Goal: Information Seeking & Learning: Learn about a topic

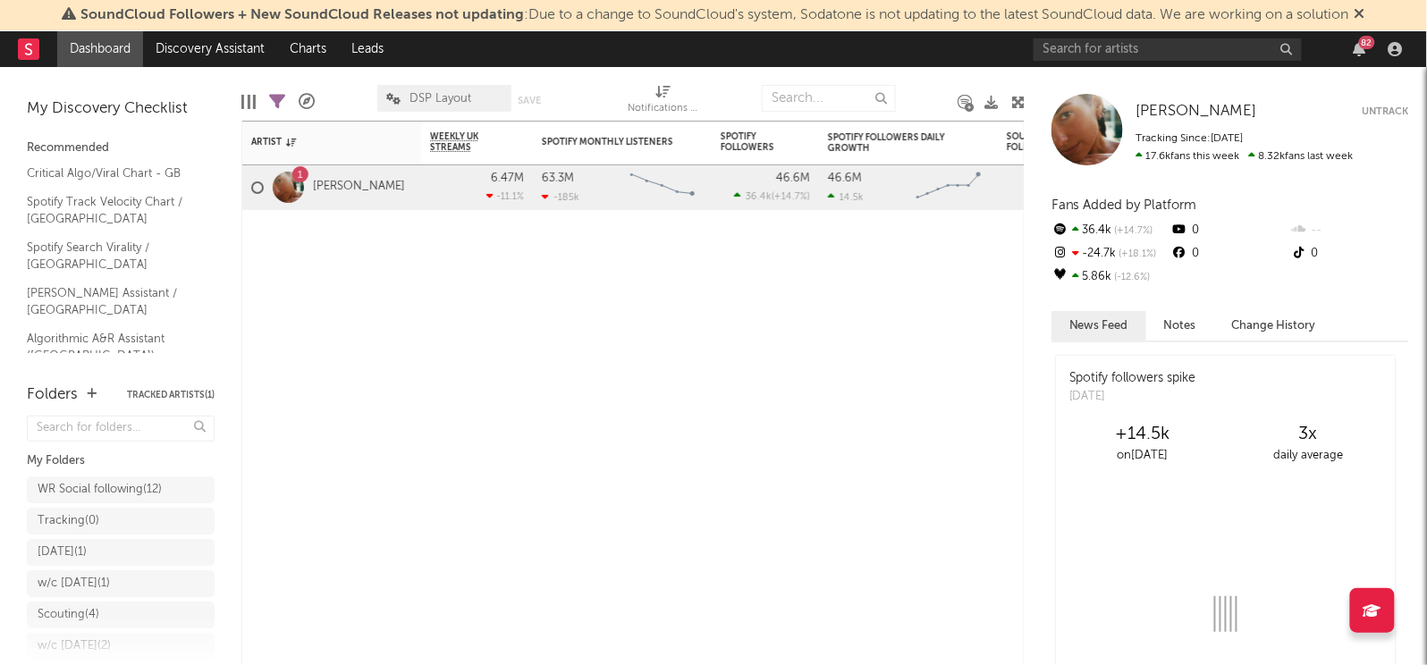
click at [1374, 14] on div "SoundCloud Followers + New SoundCloud Releases not updating : Due to a change t…" at bounding box center [713, 15] width 1427 height 31
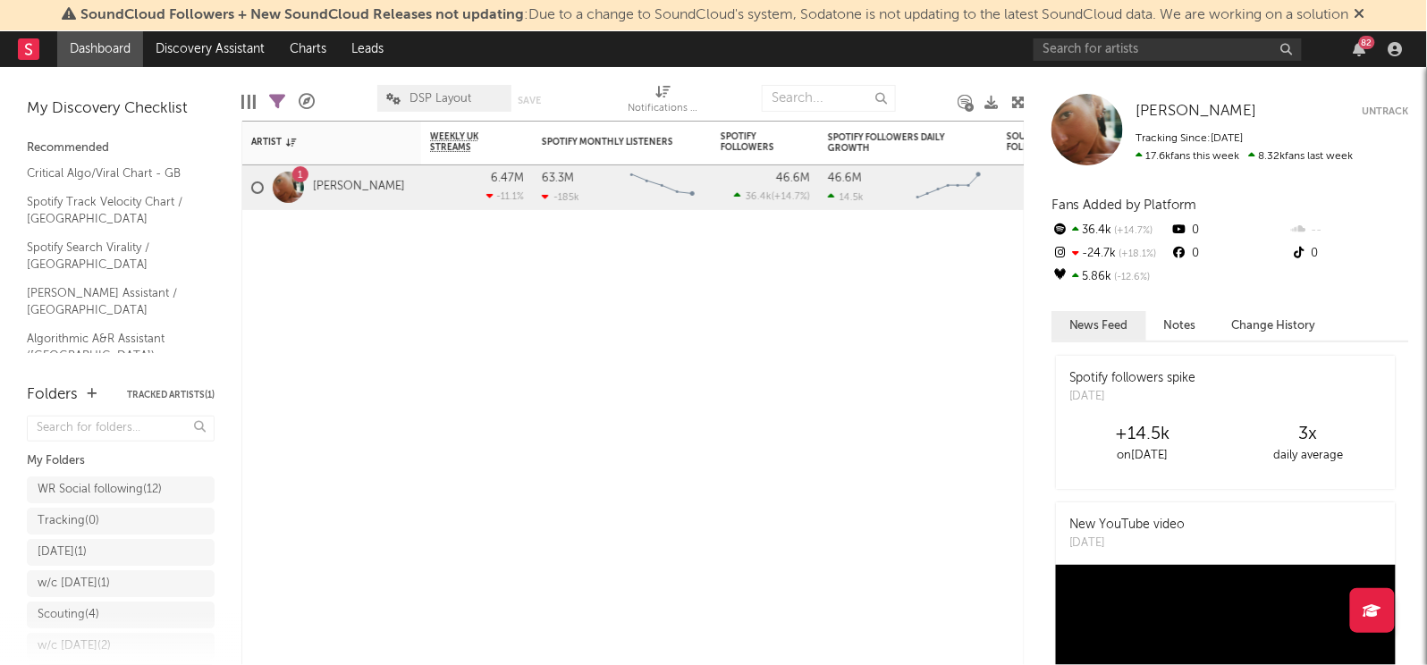
click at [1366, 14] on icon at bounding box center [1360, 13] width 11 height 14
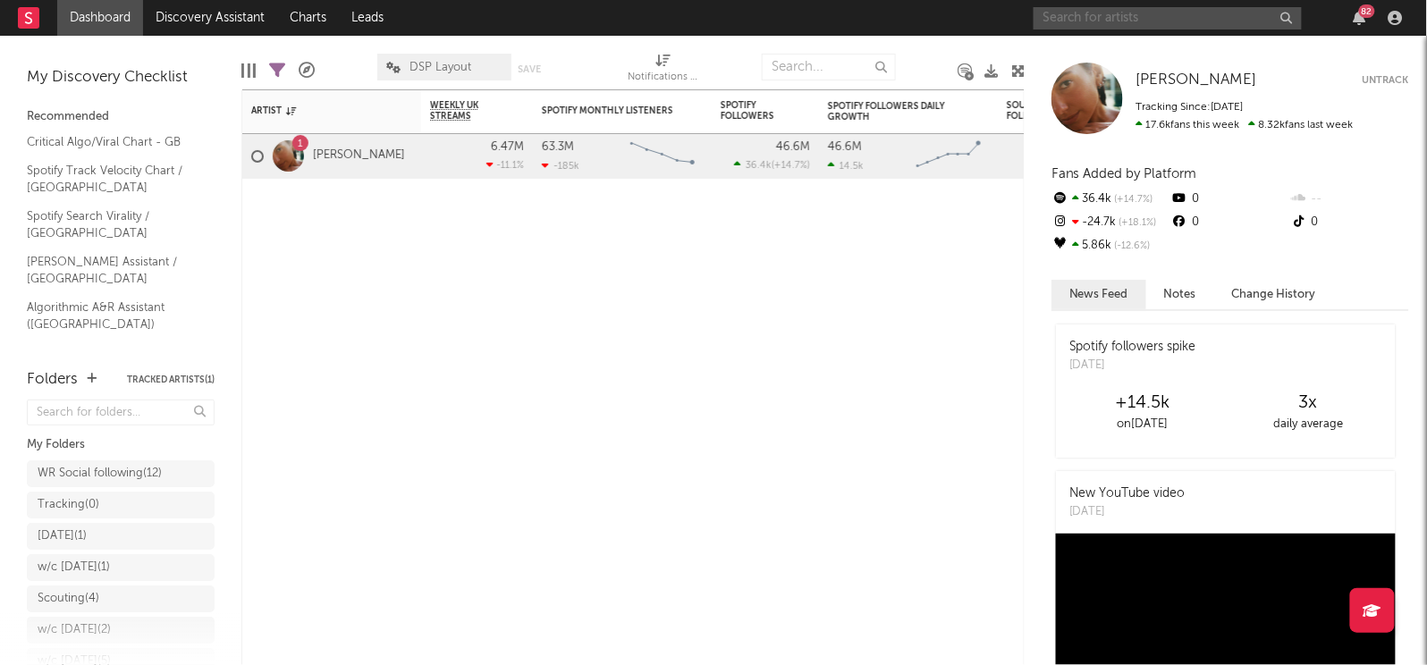
click at [1177, 26] on input "text" at bounding box center [1168, 18] width 268 height 22
click at [364, 358] on div "Artist Notifications Weekly UK Streams WoW % Change Spotify Monthly Listeners 7…" at bounding box center [632, 377] width 783 height 576
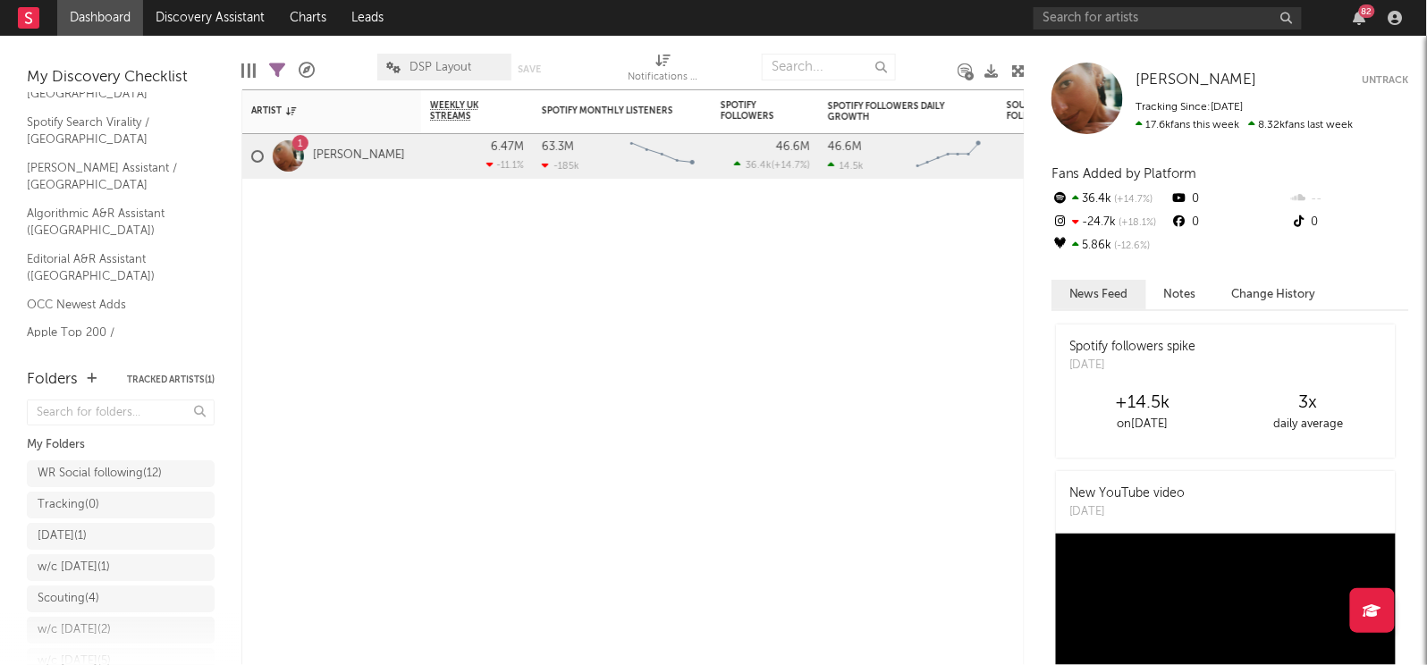
click at [106, 368] on link "Shazam Top 200 / GB" at bounding box center [112, 378] width 170 height 20
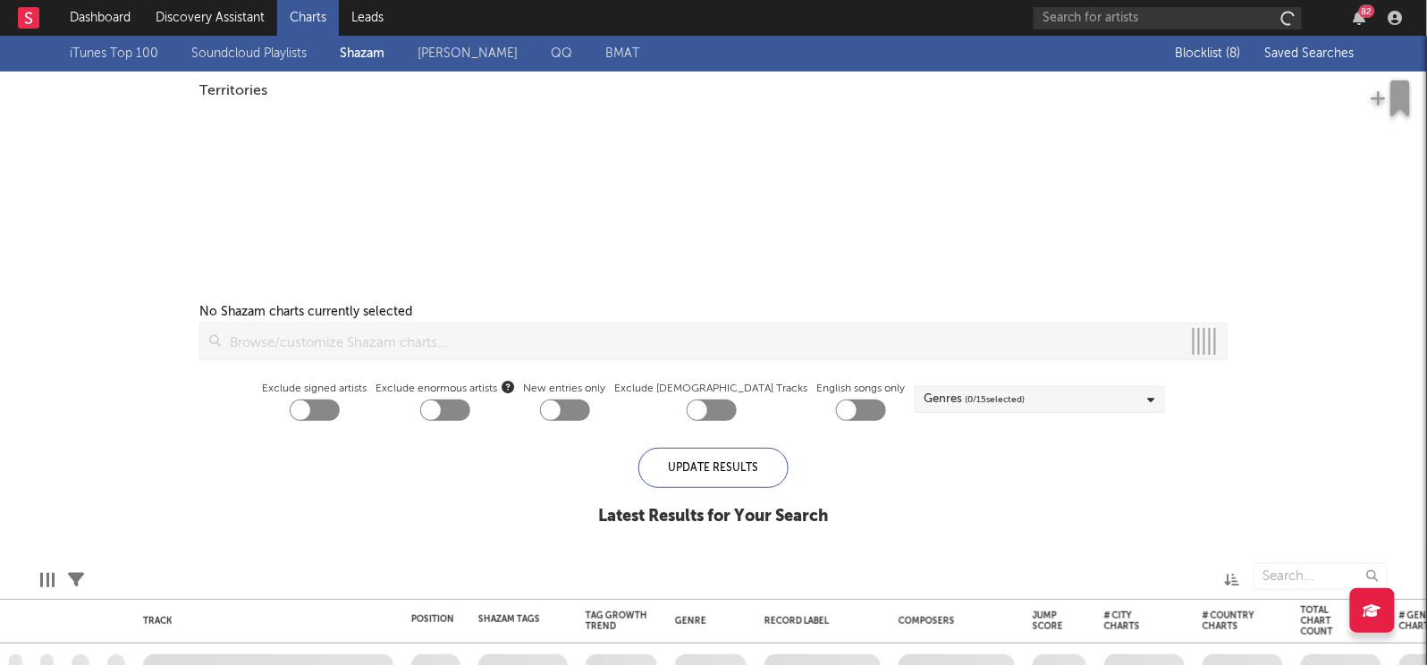
checkbox input "true"
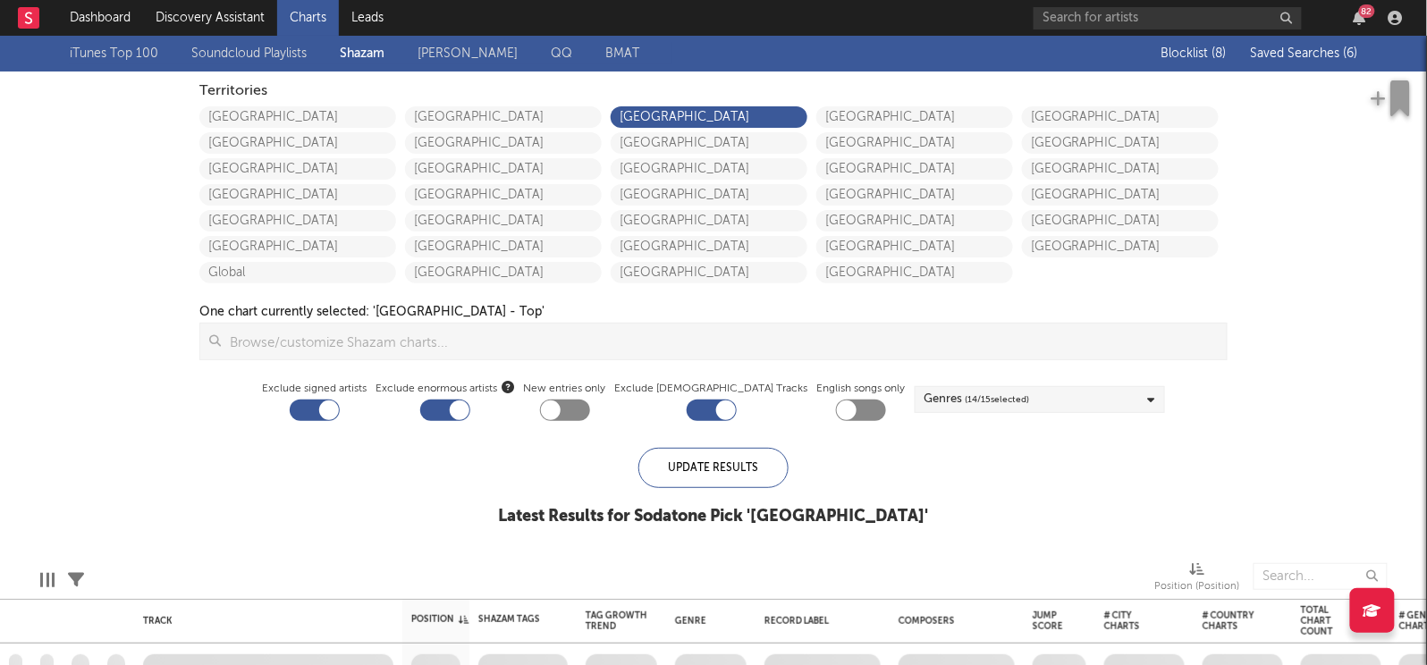
click at [1288, 45] on div "Blocklist ( 8 ) Saved Searches ( 6 )" at bounding box center [1247, 54] width 224 height 36
click at [1282, 52] on span "Saved Searches ( 6 )" at bounding box center [1304, 53] width 107 height 13
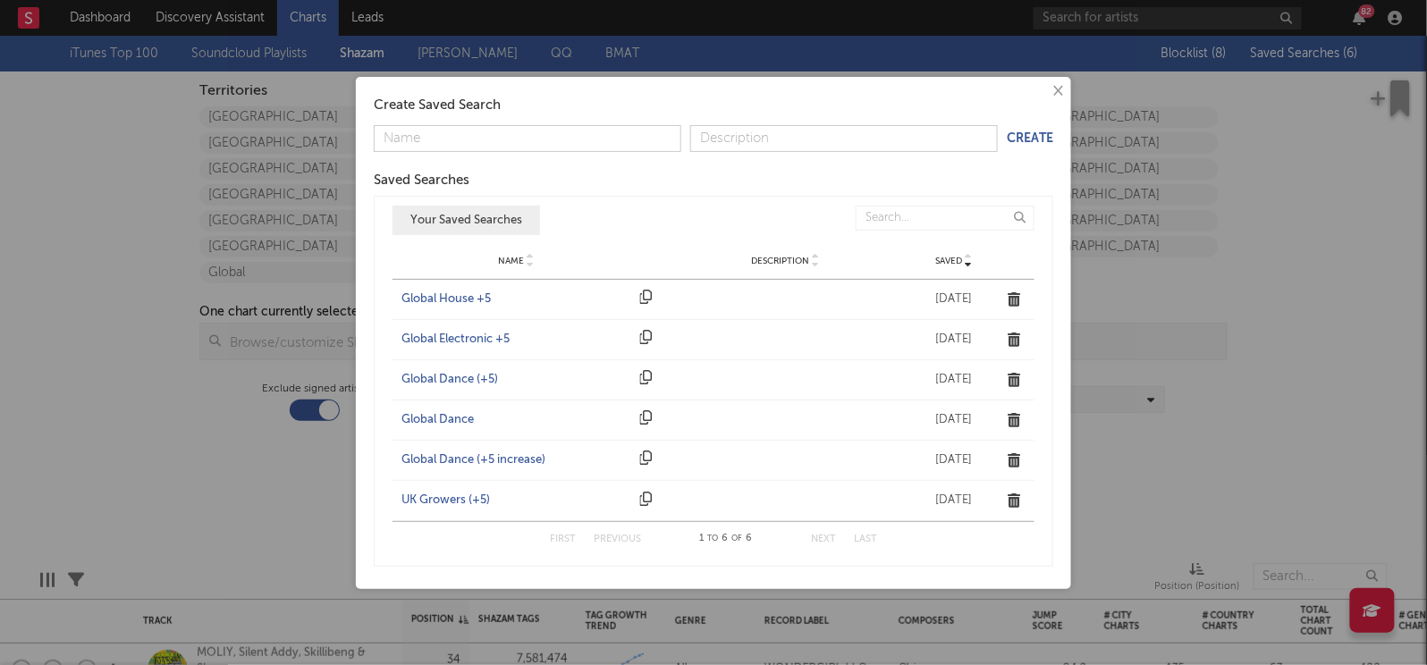
click at [444, 491] on div "Name UK Growers (+5) Description Saved Aug 12, 2022" at bounding box center [714, 501] width 642 height 40
click at [440, 499] on div "UK Growers (+5)" at bounding box center [517, 501] width 230 height 18
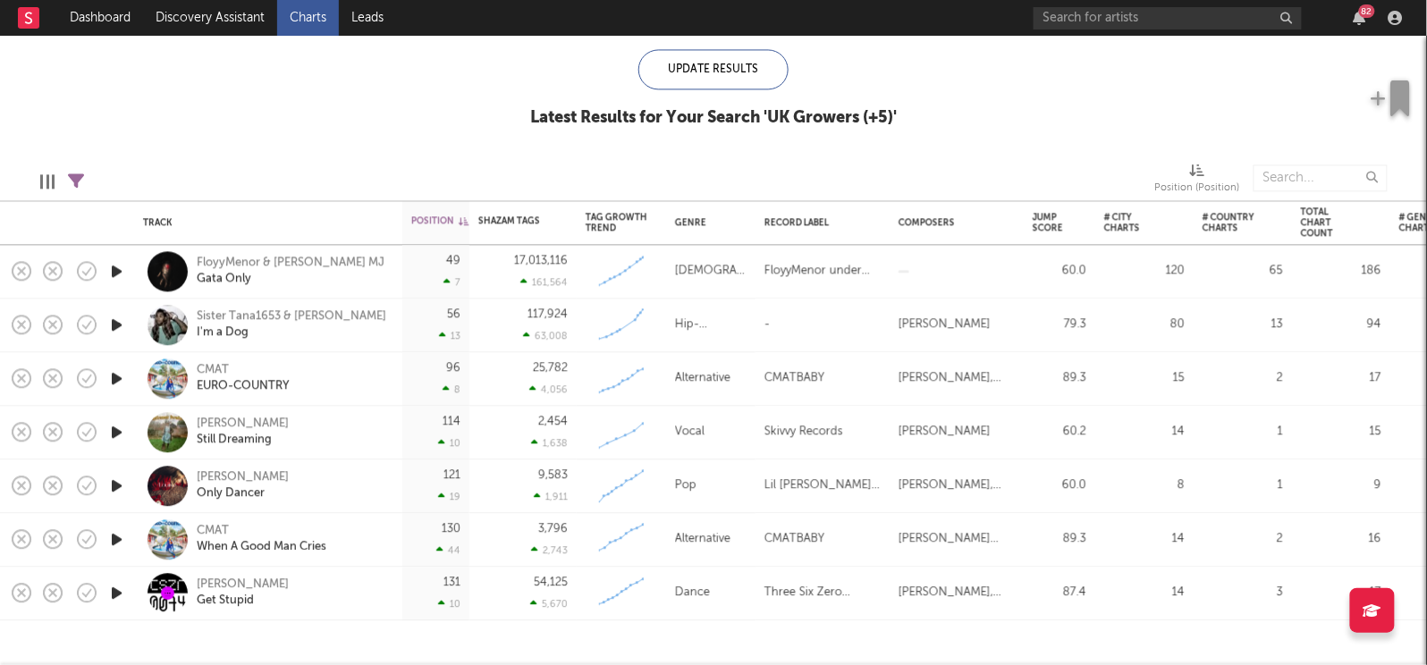
click at [116, 487] on icon "button" at bounding box center [116, 486] width 19 height 22
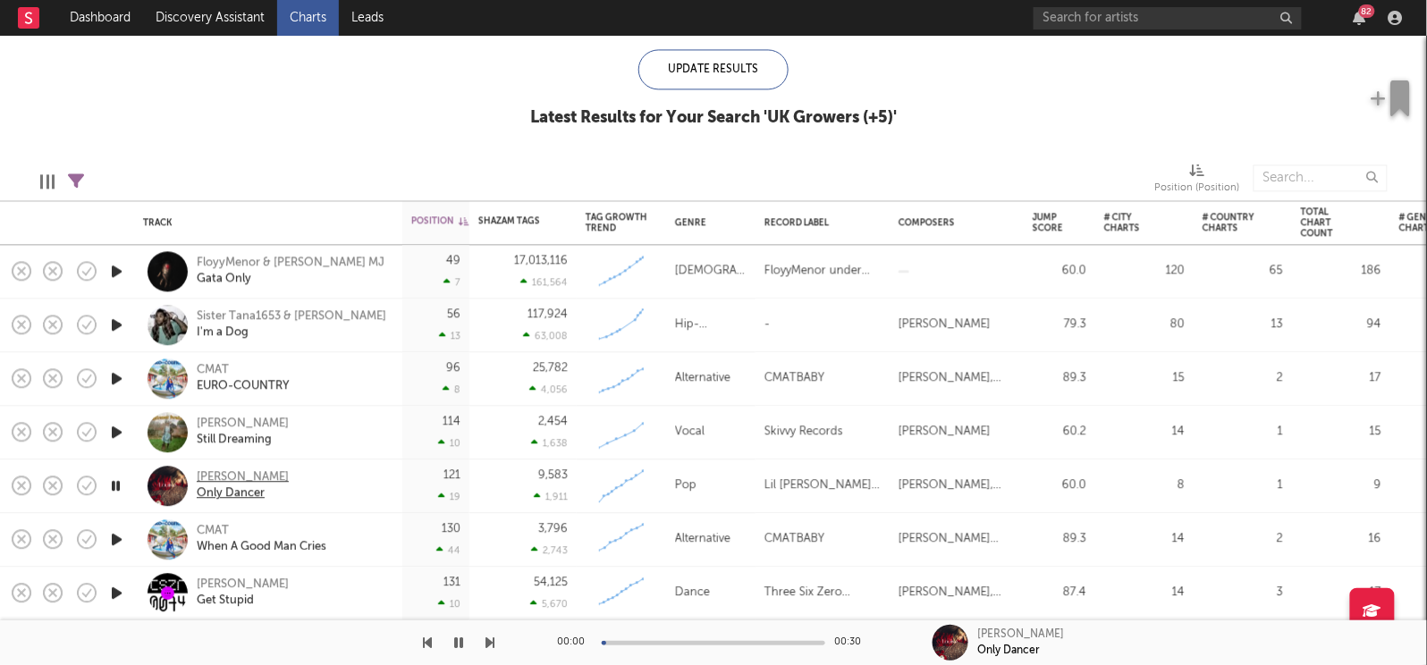
click at [208, 487] on div "Only Dancer" at bounding box center [243, 495] width 92 height 16
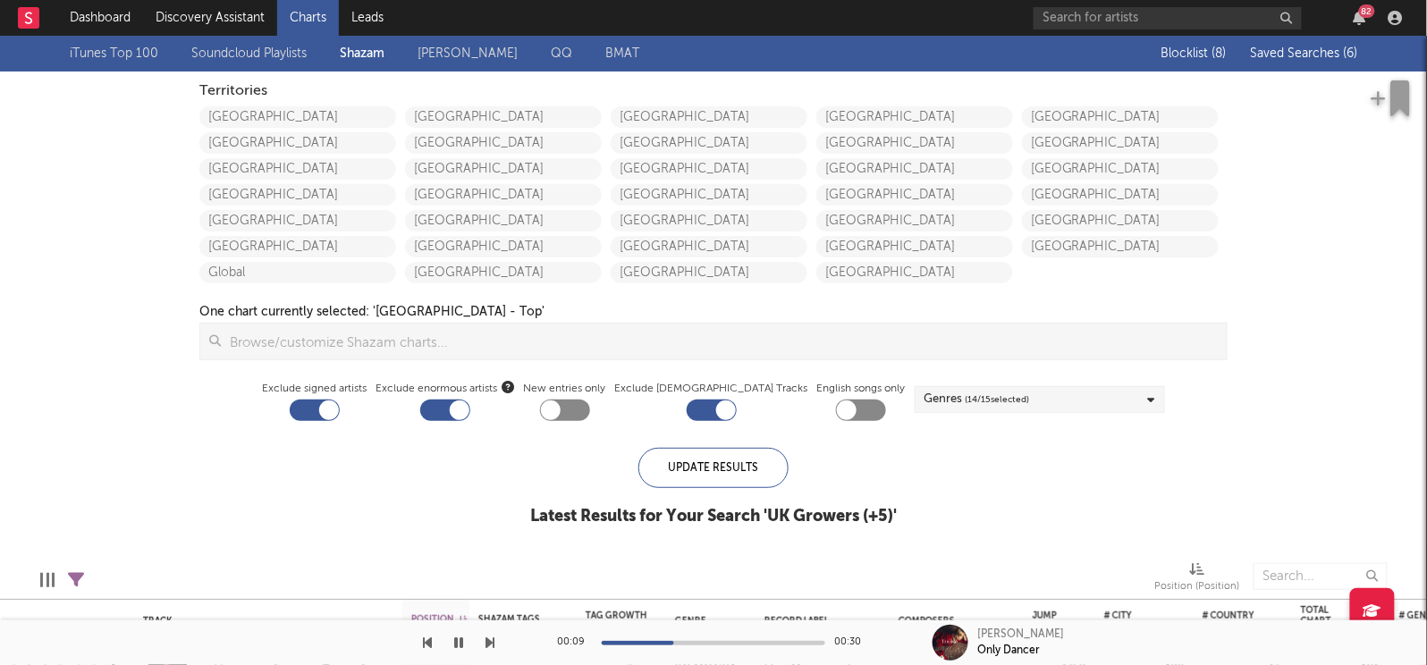
click at [1309, 37] on div "Blocklist ( 8 ) Saved Searches ( 6 )" at bounding box center [1247, 54] width 224 height 36
click at [1297, 52] on span "Saved Searches ( 6 )" at bounding box center [1304, 53] width 107 height 13
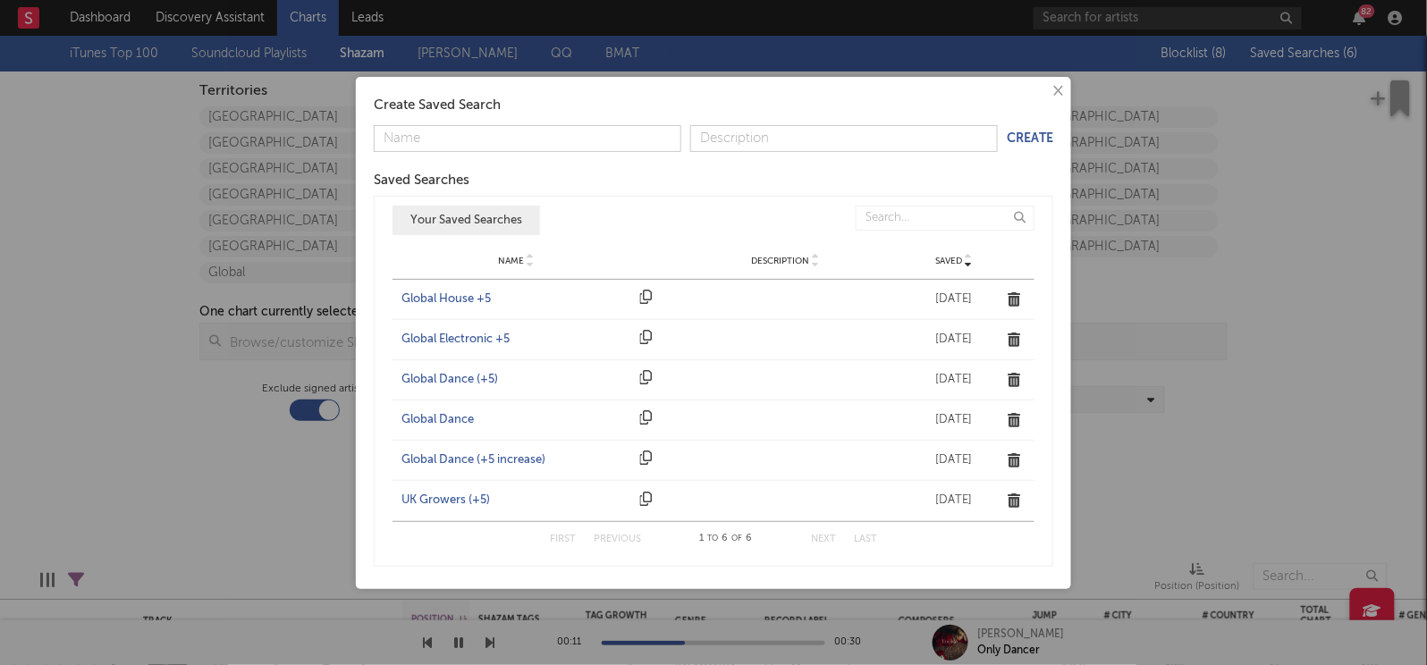
click at [458, 367] on div "Name Global Dance (+5) Description Saved Sep 28, 2022" at bounding box center [714, 379] width 642 height 39
click at [458, 370] on div "Name Global Dance (+5) Description Saved Sep 28, 2022" at bounding box center [714, 379] width 642 height 39
click at [452, 377] on div "Global Dance (+5)" at bounding box center [517, 380] width 230 height 18
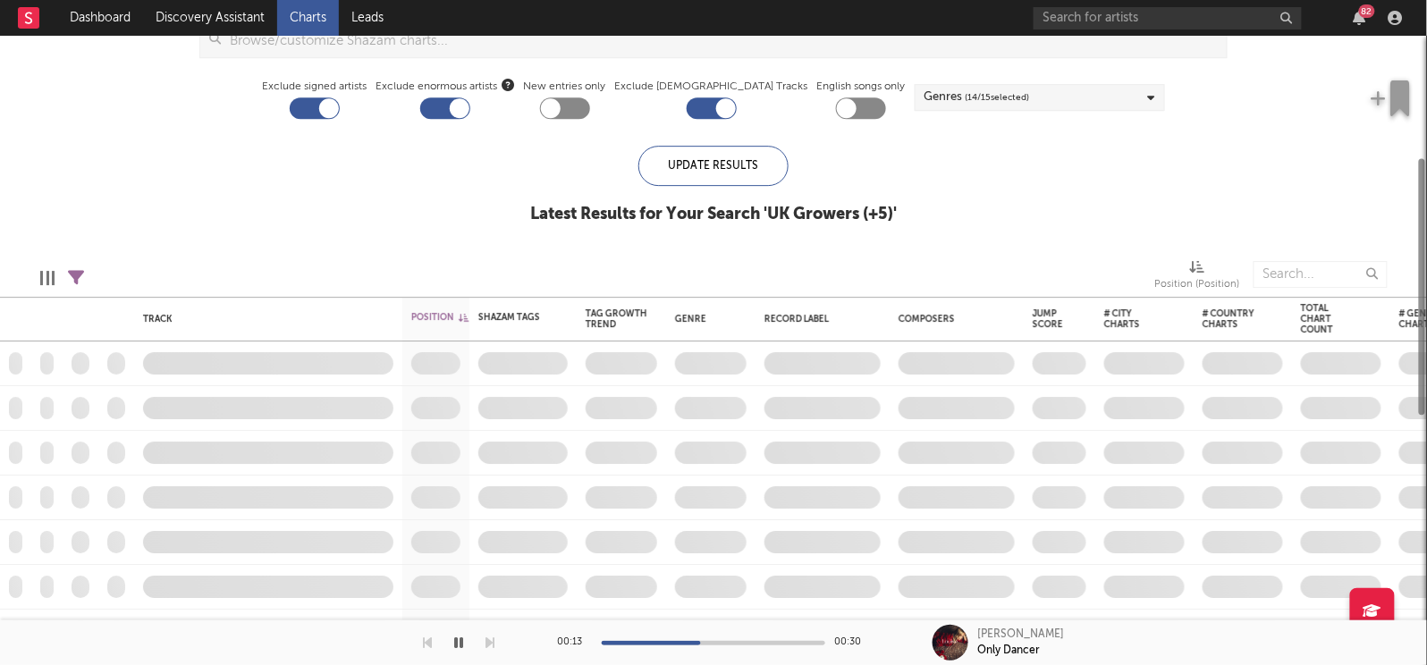
checkbox input "true"
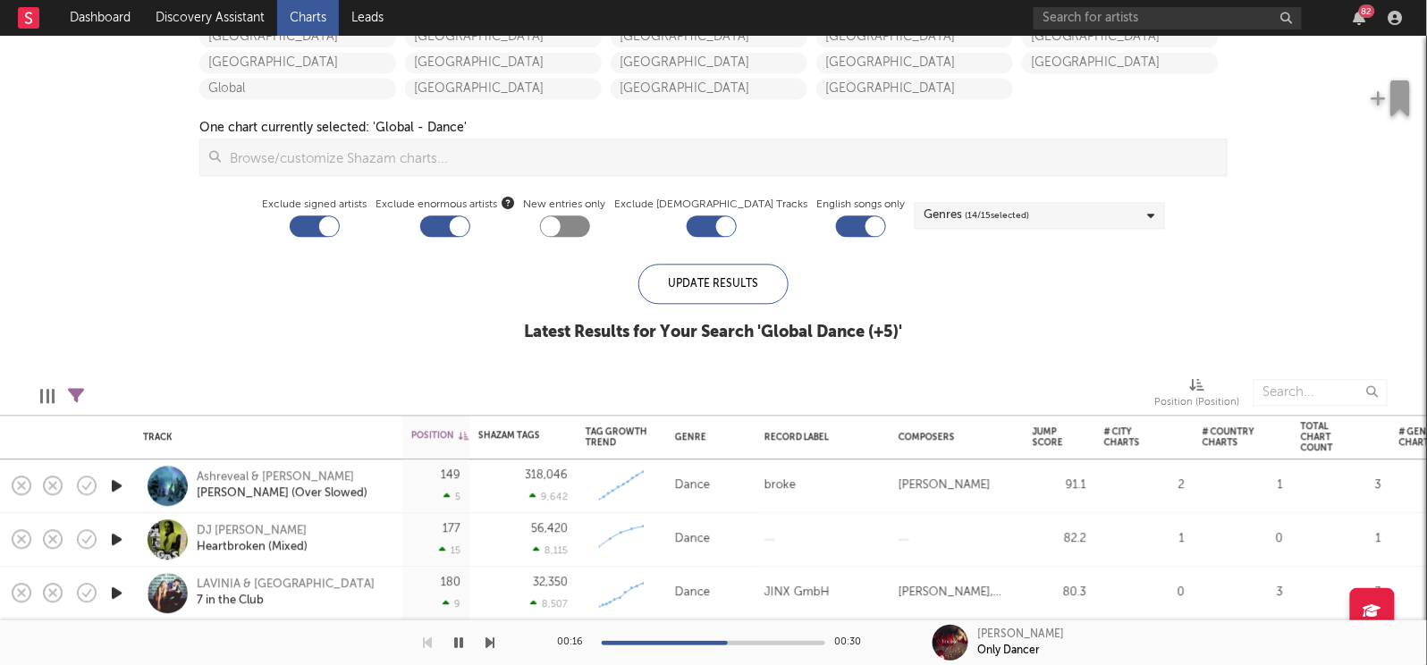
click at [116, 536] on icon "button" at bounding box center [116, 540] width 19 height 22
click at [114, 482] on icon "button" at bounding box center [116, 486] width 19 height 22
click at [107, 485] on icon "button" at bounding box center [115, 486] width 17 height 22
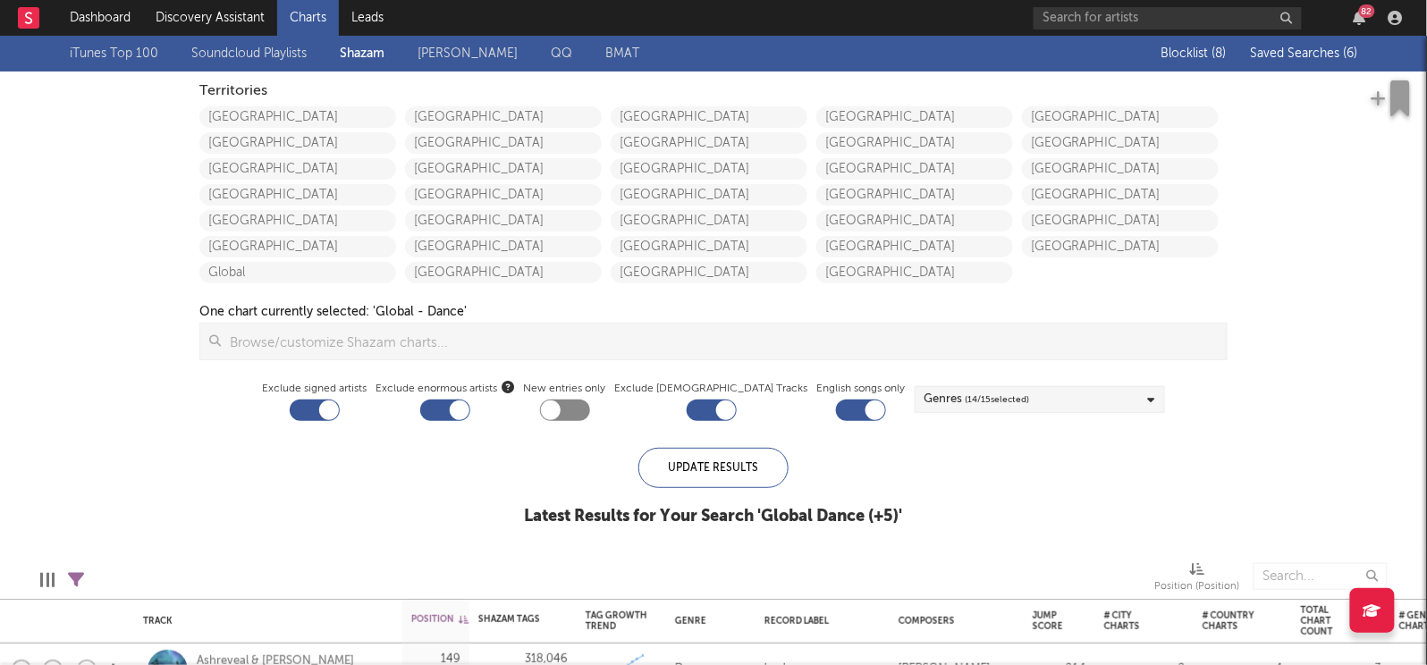
click at [1299, 57] on span "Saved Searches ( 6 )" at bounding box center [1304, 53] width 107 height 13
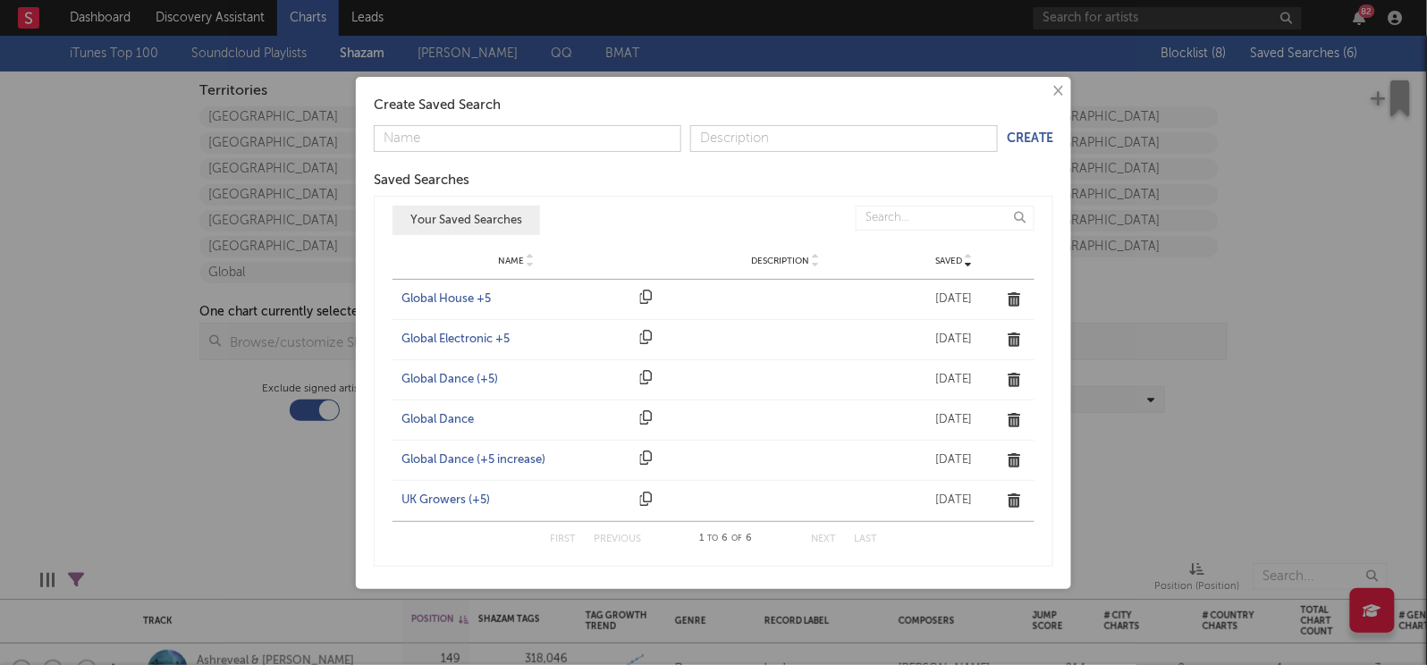
click at [472, 341] on div "Global Electronic +5" at bounding box center [517, 340] width 230 height 18
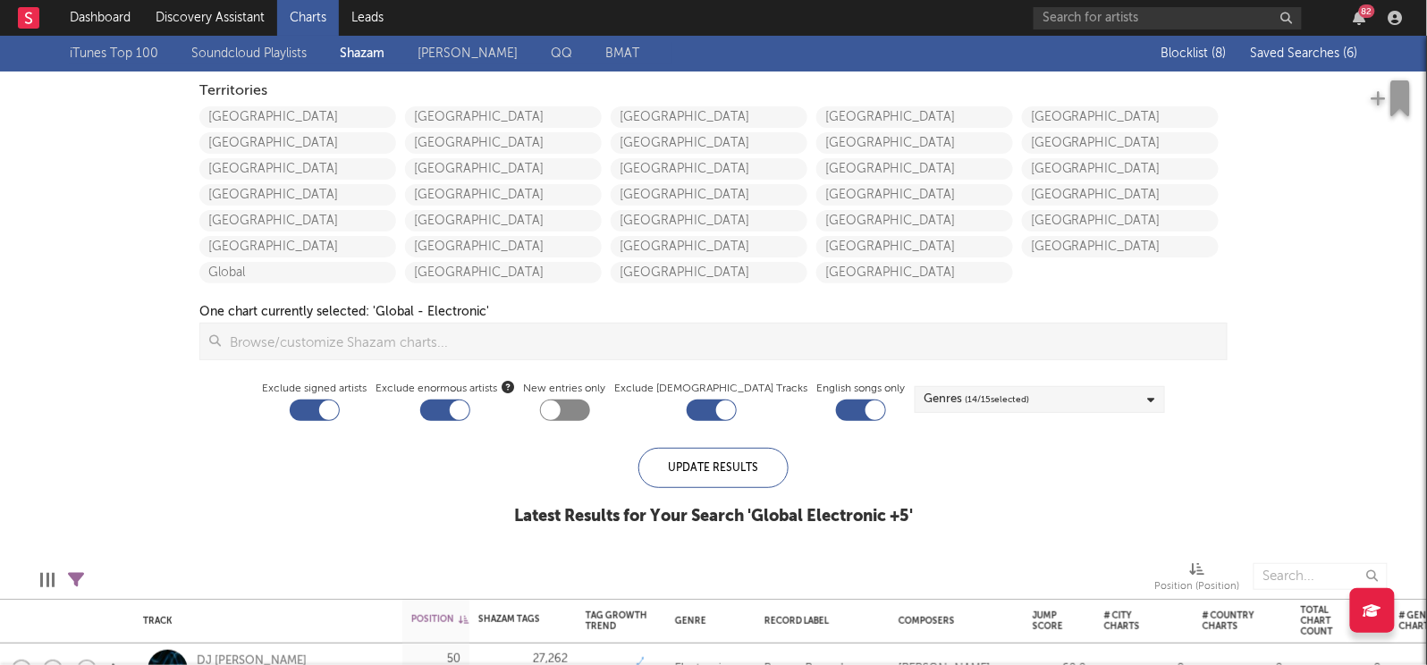
click at [1283, 51] on span "Saved Searches ( 6 )" at bounding box center [1304, 53] width 107 height 13
click at [275, 369] on div "× Create Saved Search Create Saved Searches Saved Name Description Saved Your S…" at bounding box center [713, 332] width 1427 height 665
click at [1271, 309] on div "iTunes Top 100 Soundcloud Playlists Shazam Warner Chappell QQ BMAT Blocklist ( …" at bounding box center [713, 291] width 1427 height 510
click at [296, 275] on link "Global" at bounding box center [297, 272] width 197 height 21
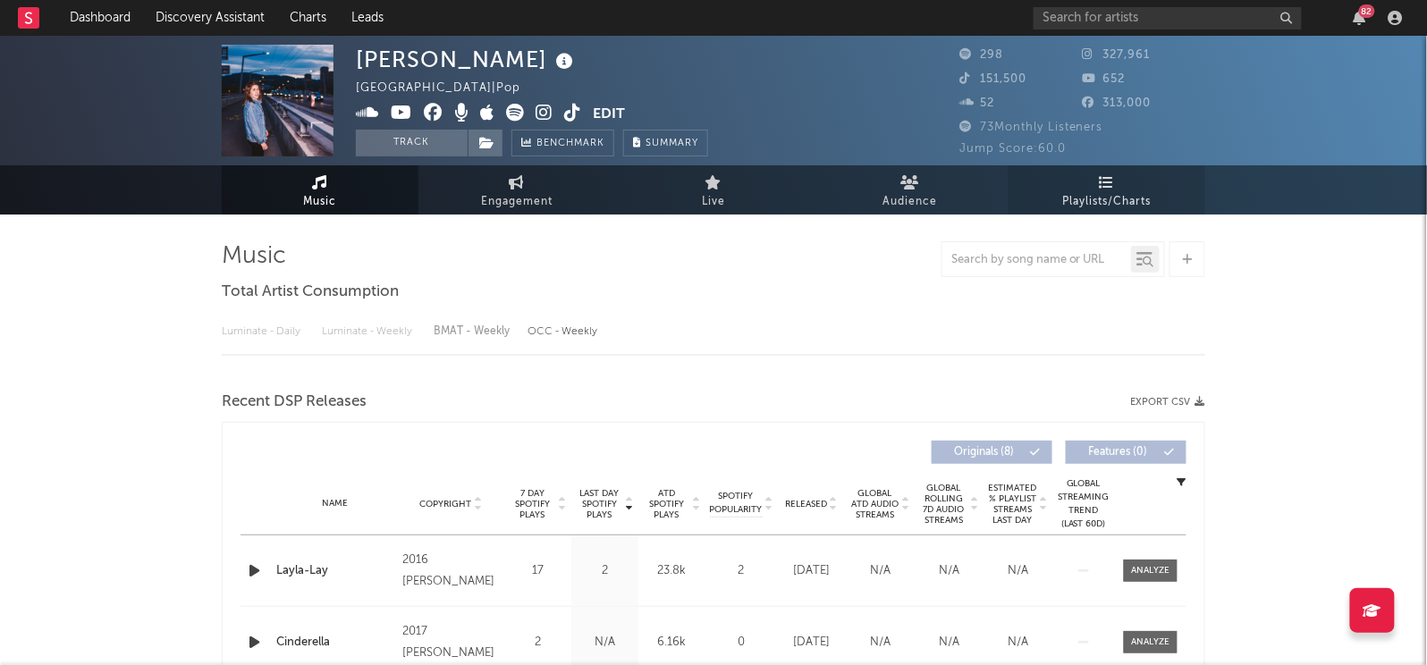
select select "6m"
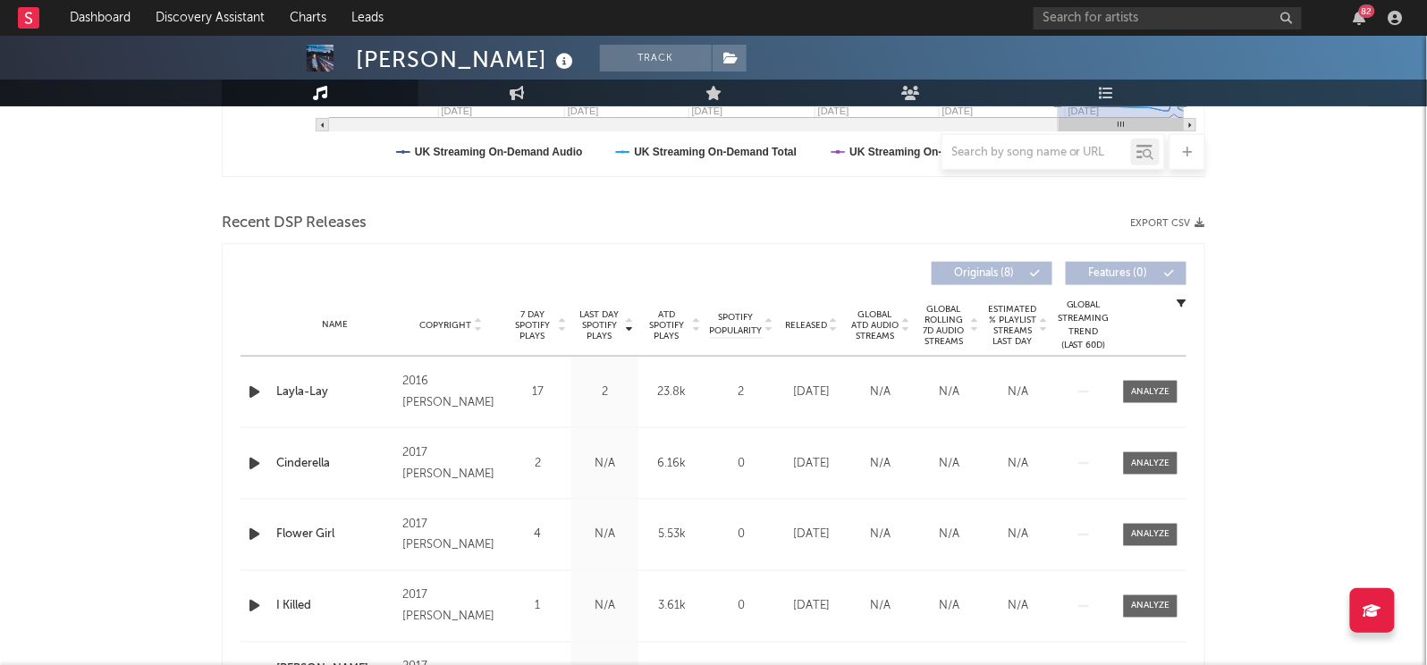
scroll to position [648, 0]
